Goal: Check status: Check status

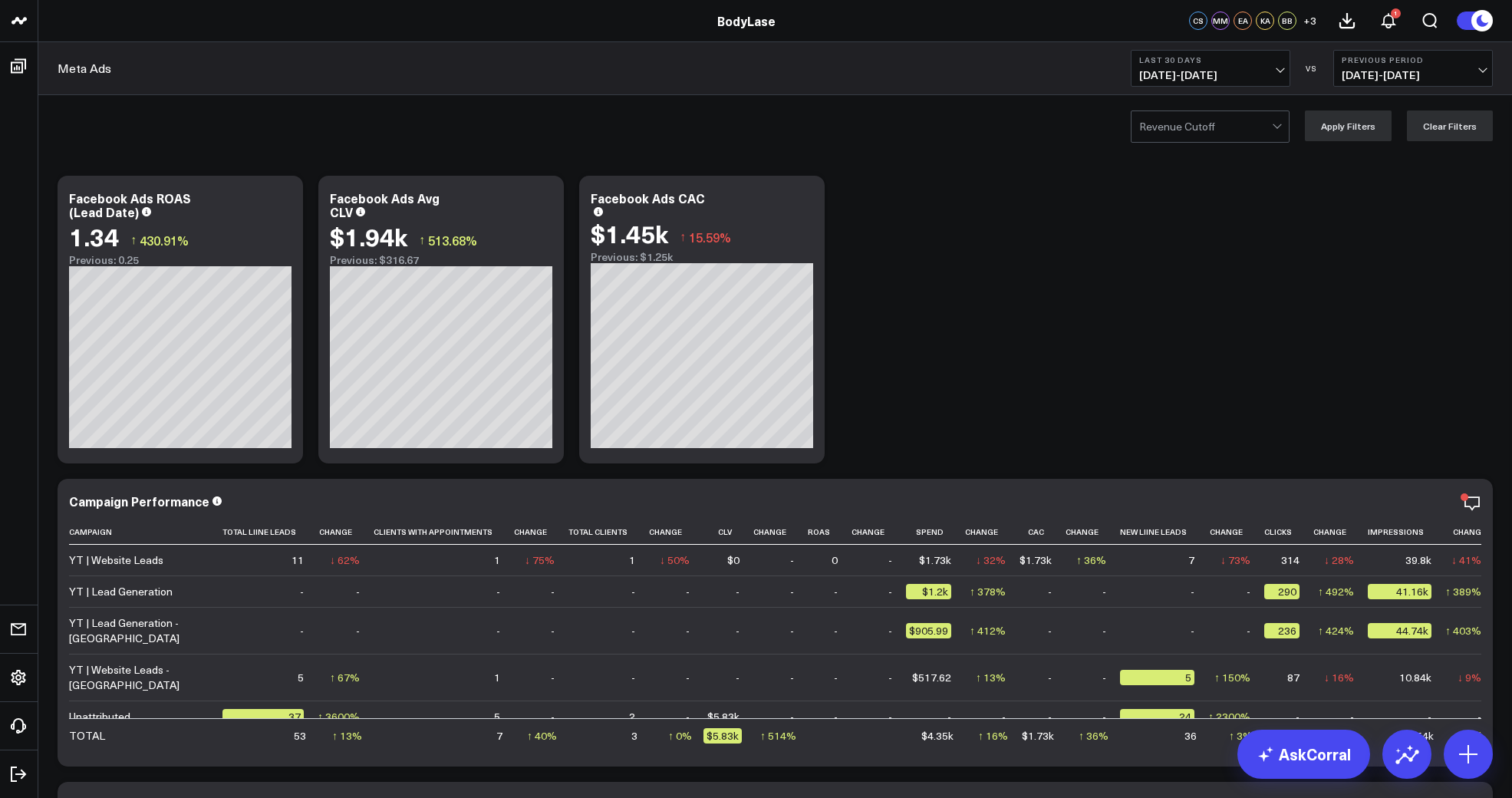
click at [1252, 64] on b "Last 30 Days" at bounding box center [1210, 60] width 142 height 9
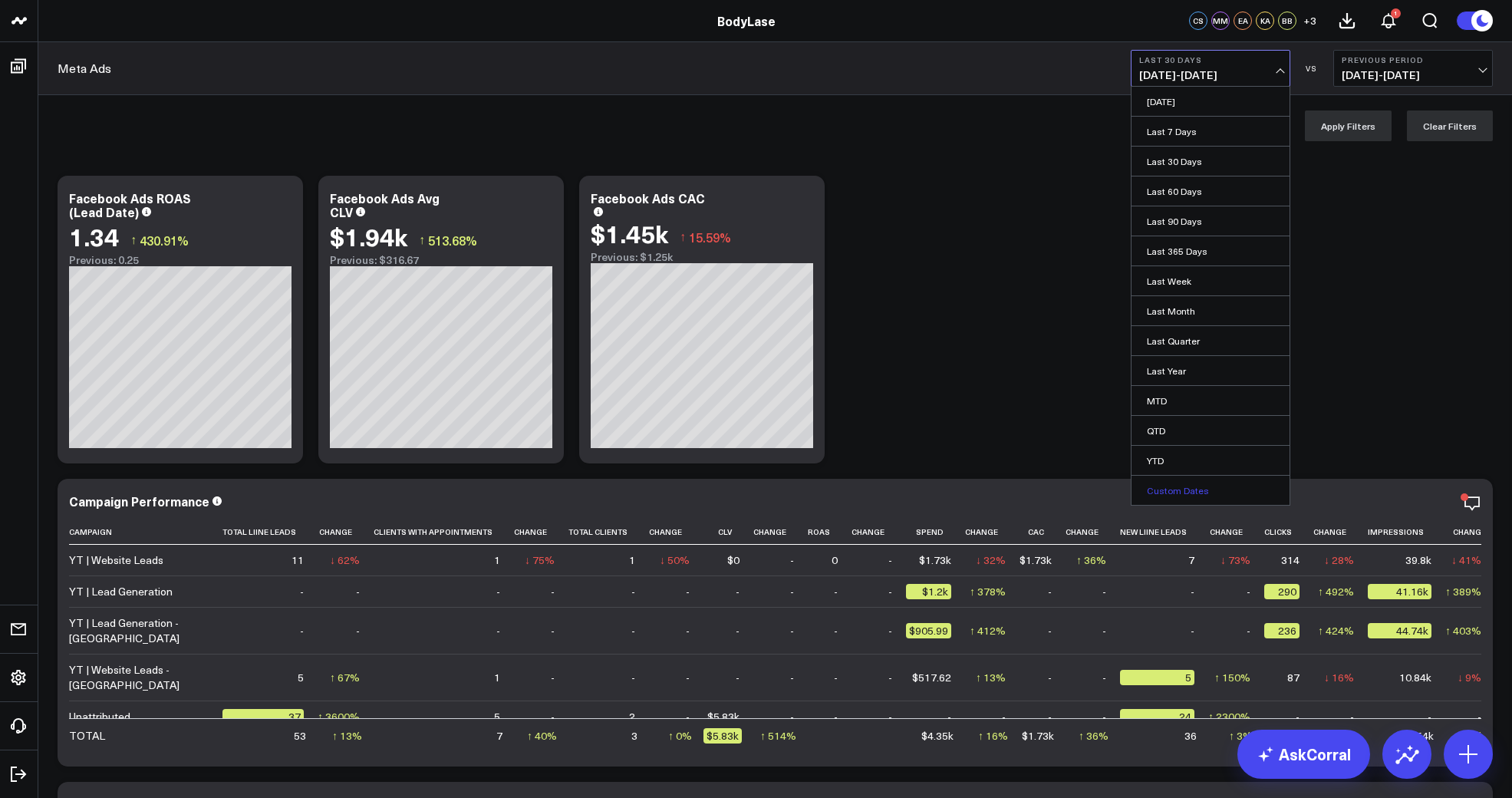
click at [1219, 498] on link "Custom Dates" at bounding box center [1211, 490] width 158 height 29
select select "8"
select select "2025"
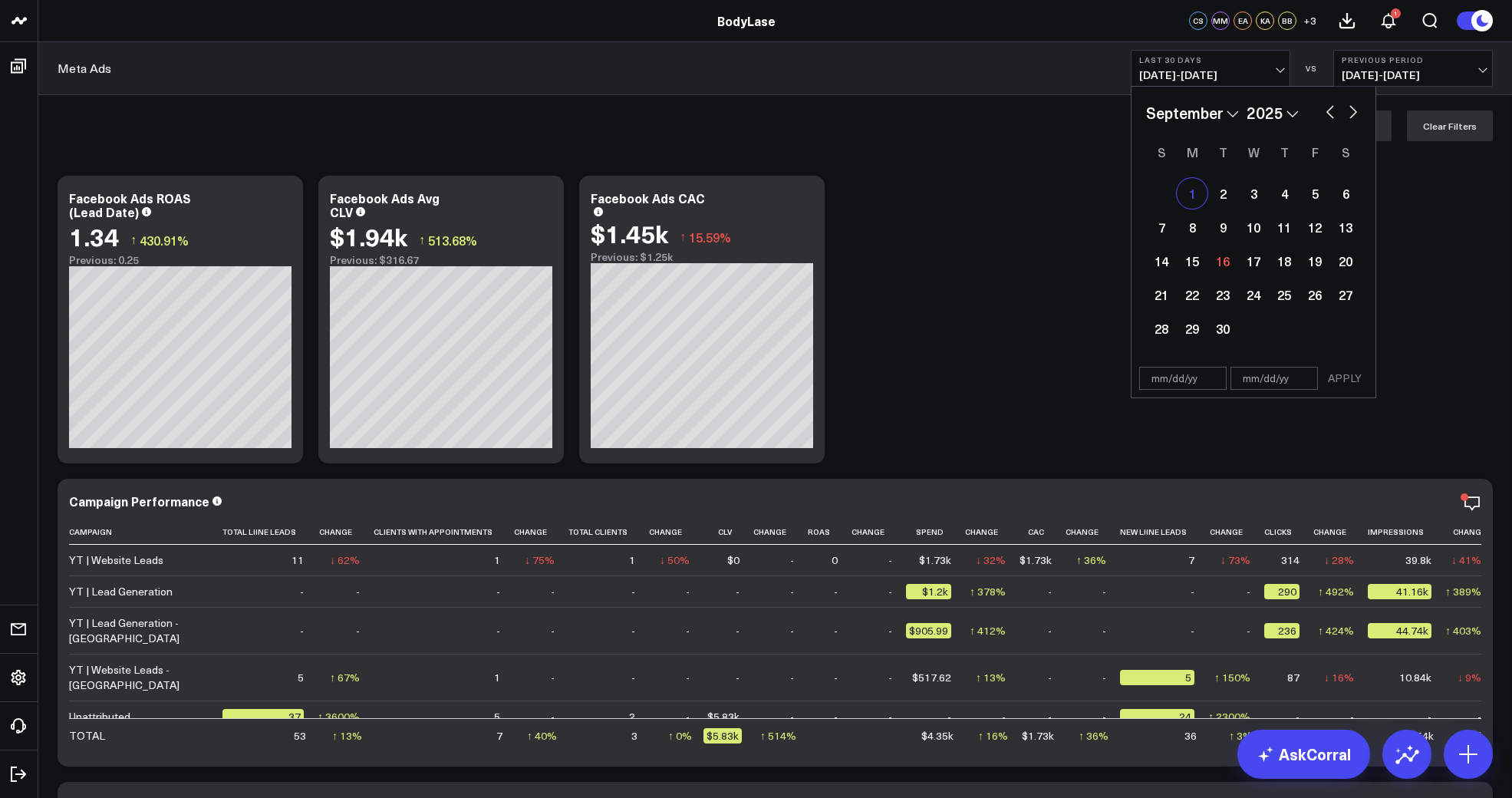
click at [1197, 197] on div "1" at bounding box center [1192, 193] width 31 height 31
type input "[DATE]"
select select "8"
select select "2025"
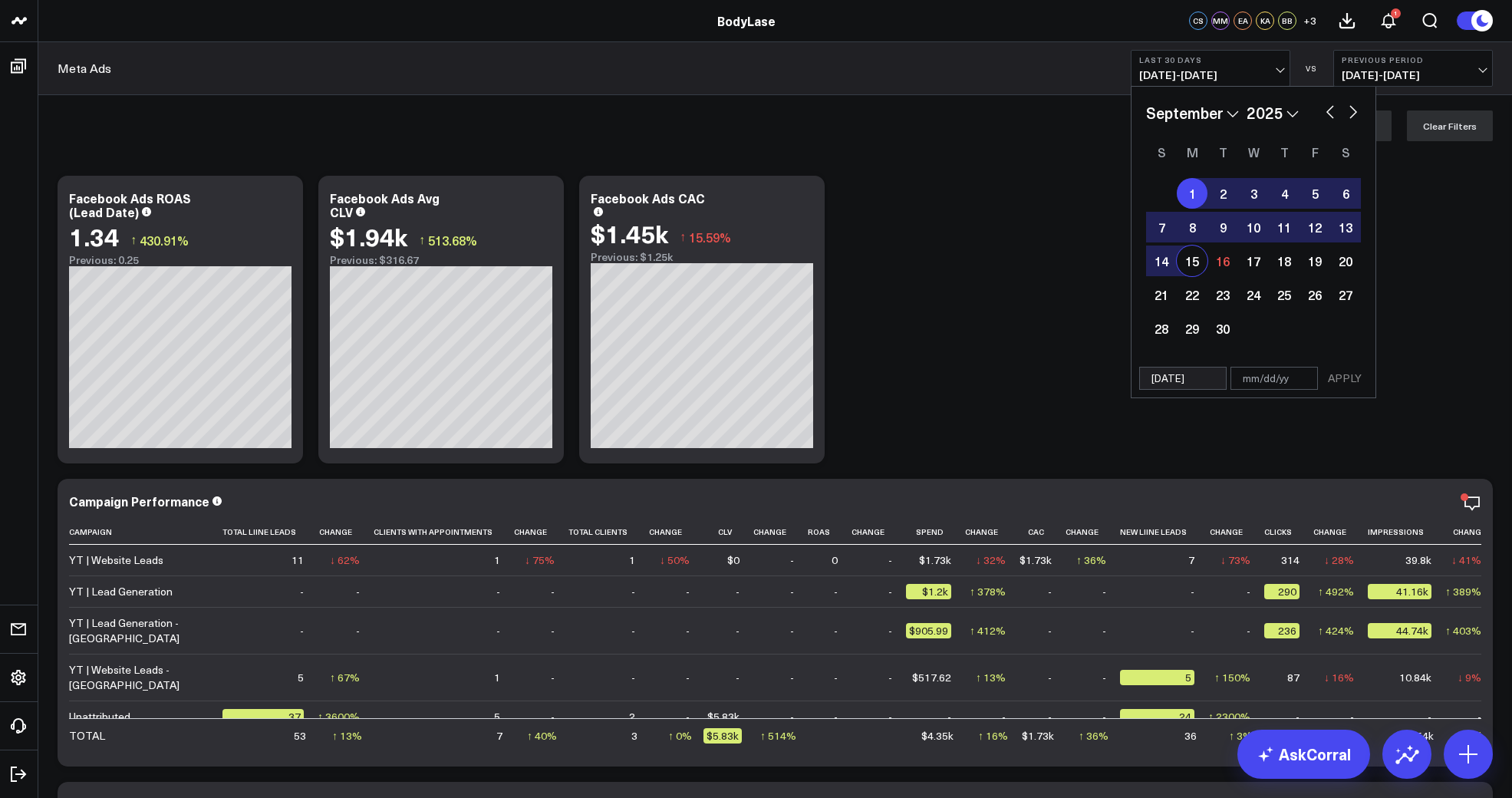
click at [1190, 263] on div "15" at bounding box center [1192, 261] width 31 height 31
type input "[DATE]"
select select "8"
select select "2025"
click at [1326, 376] on button "APPLY" at bounding box center [1345, 378] width 46 height 23
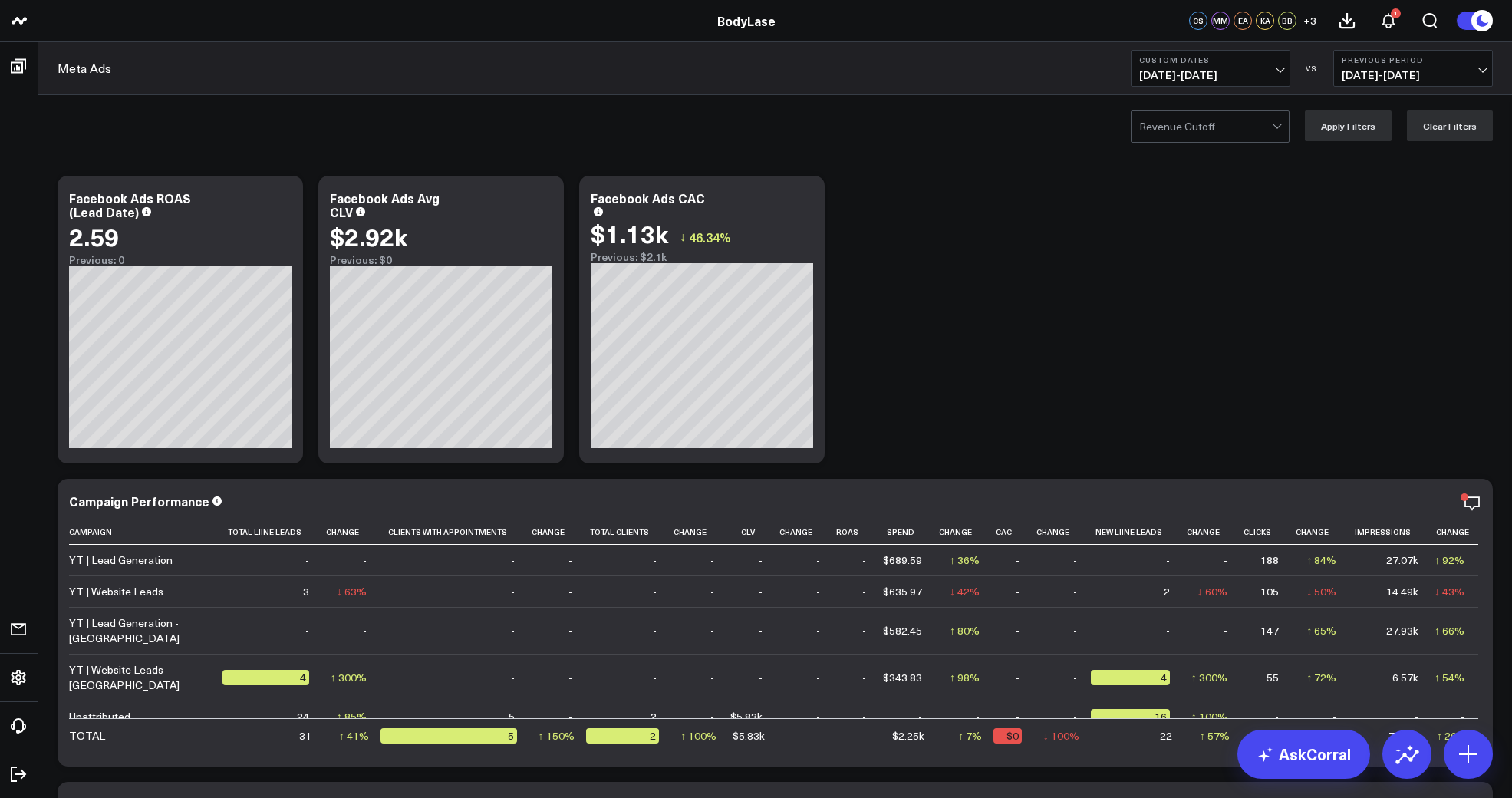
drag, startPoint x: 1327, startPoint y: 285, endPoint x: 1325, endPoint y: 165, distance: 120.0
click at [1252, 75] on span "[DATE] - [DATE]" at bounding box center [1210, 75] width 142 height 12
click at [1383, 75] on span "[DATE] - [DATE]" at bounding box center [1413, 75] width 142 height 12
click at [1400, 133] on link "MoM" at bounding box center [1413, 131] width 158 height 29
